Goal: Find specific page/section: Find specific page/section

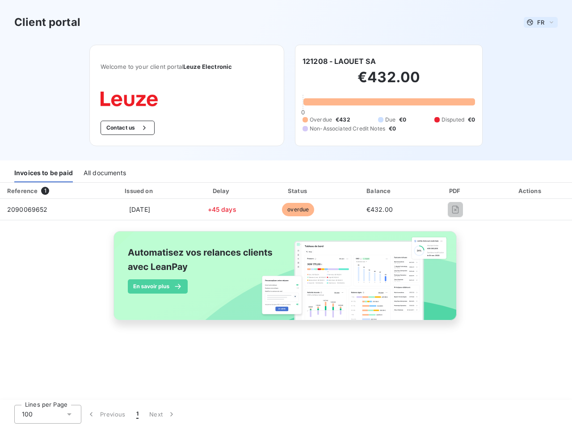
click at [540, 22] on span "FR" at bounding box center [540, 22] width 7 height 7
click at [126, 128] on button "Contact us" at bounding box center [127, 128] width 54 height 14
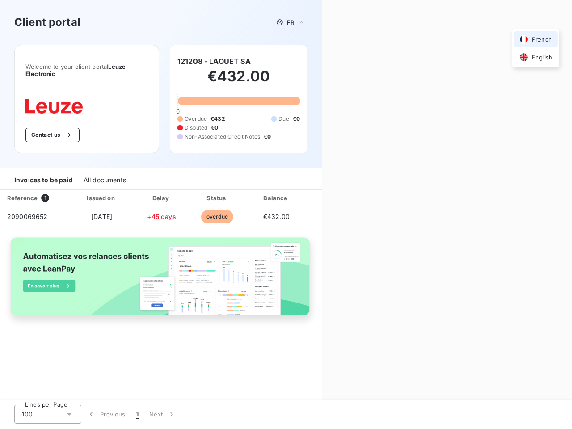
click at [339, 61] on div "Contact us Fill out the form below, and a member of our team will get back to y…" at bounding box center [447, 214] width 250 height 429
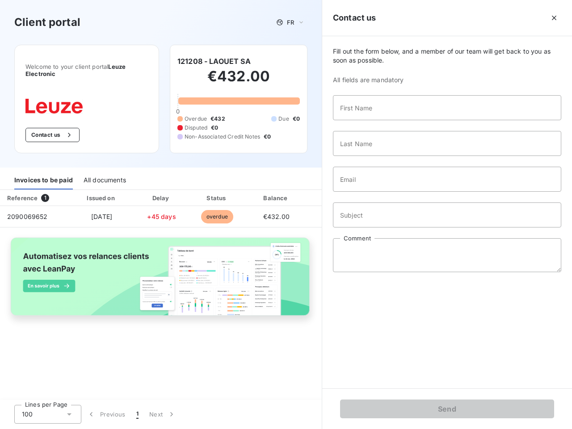
click at [43, 173] on div "Invoices to be paid" at bounding box center [43, 180] width 59 height 19
click at [104, 173] on div "All documents" at bounding box center [105, 180] width 42 height 19
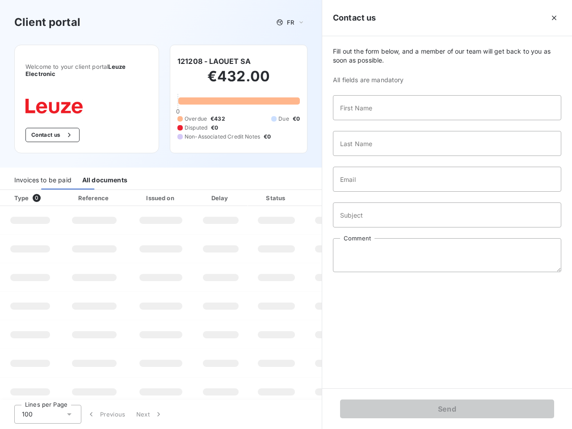
click at [47, 191] on th "Type 0" at bounding box center [30, 198] width 60 height 16
click at [139, 191] on th "Issued on" at bounding box center [160, 198] width 65 height 16
click at [222, 191] on th "Delay" at bounding box center [220, 198] width 54 height 16
